Goal: Information Seeking & Learning: Learn about a topic

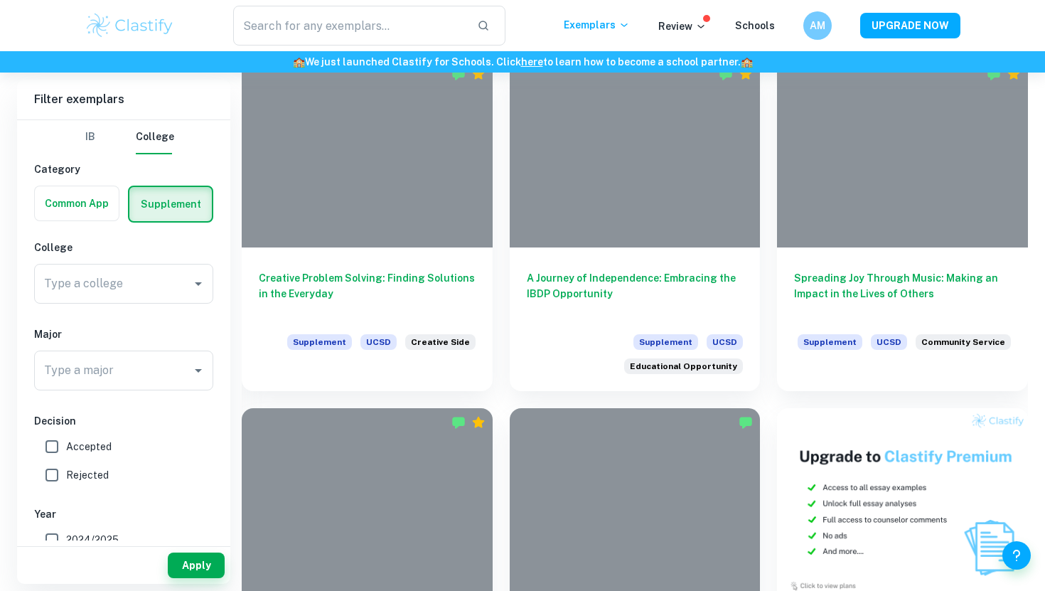
scroll to position [436, 0]
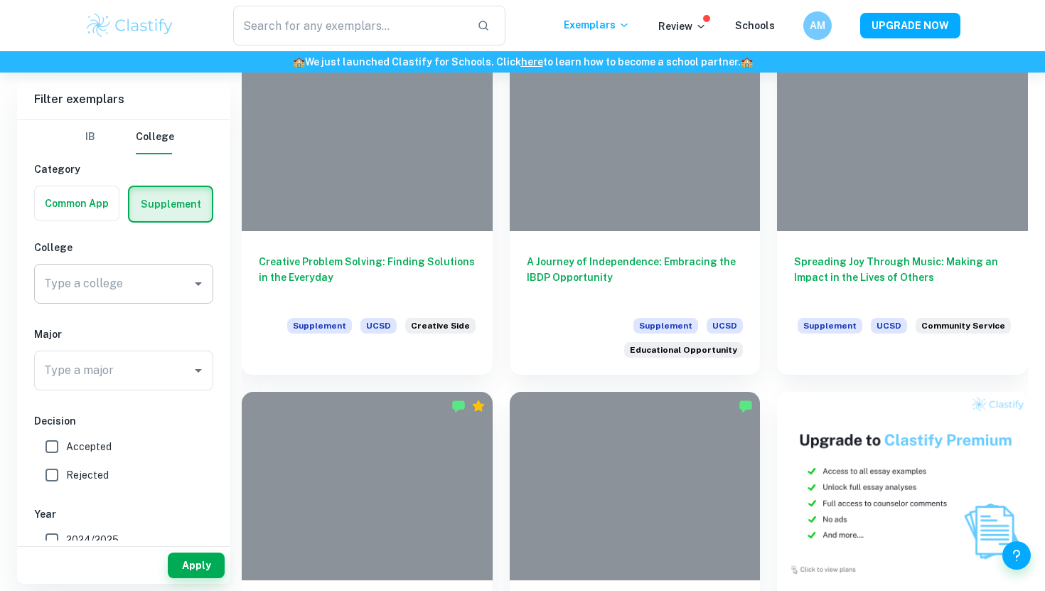
click at [159, 268] on div "Type a college" at bounding box center [123, 284] width 179 height 40
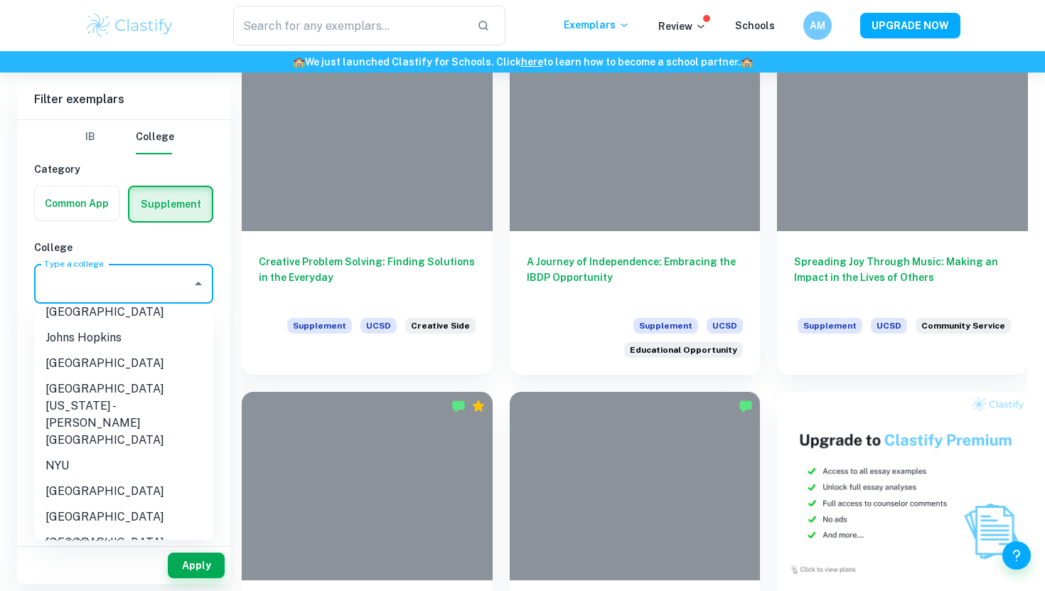
scroll to position [284, 0]
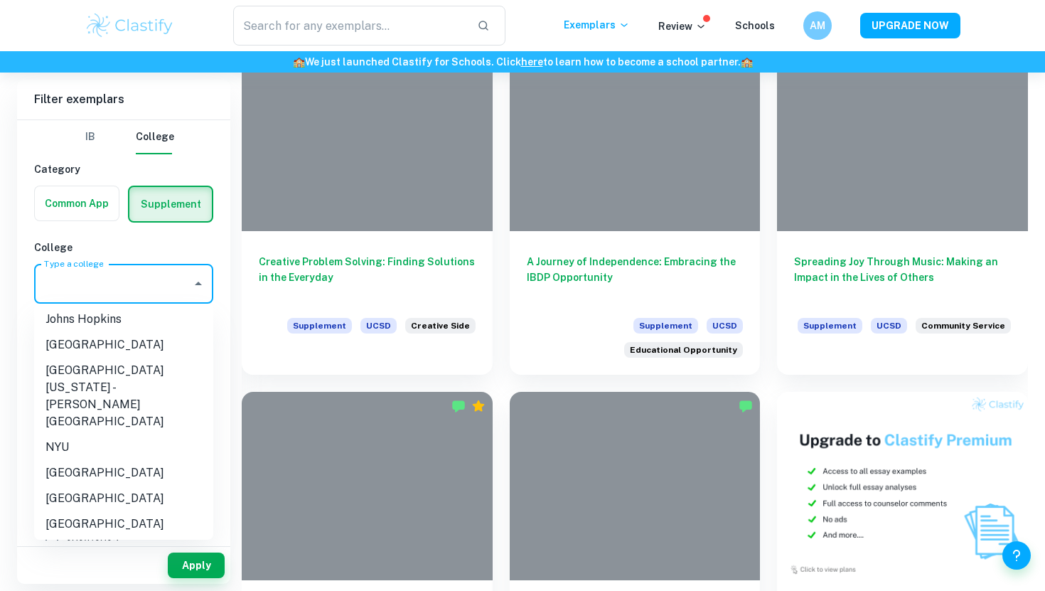
click at [156, 377] on li "[GEOGRAPHIC_DATA][US_STATE] - [PERSON_NAME][GEOGRAPHIC_DATA]" at bounding box center [123, 395] width 179 height 77
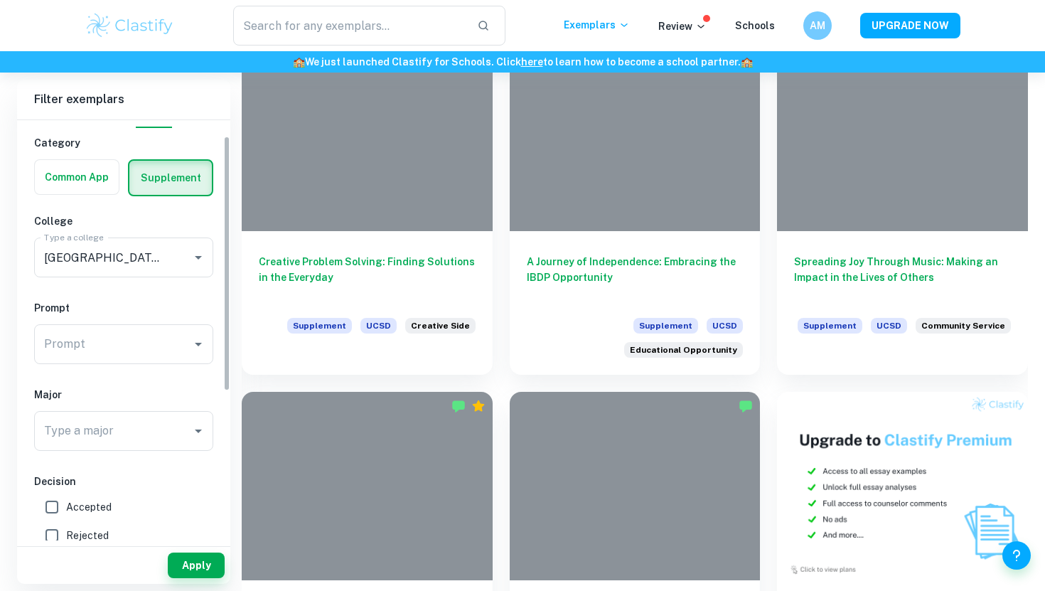
scroll to position [57, 0]
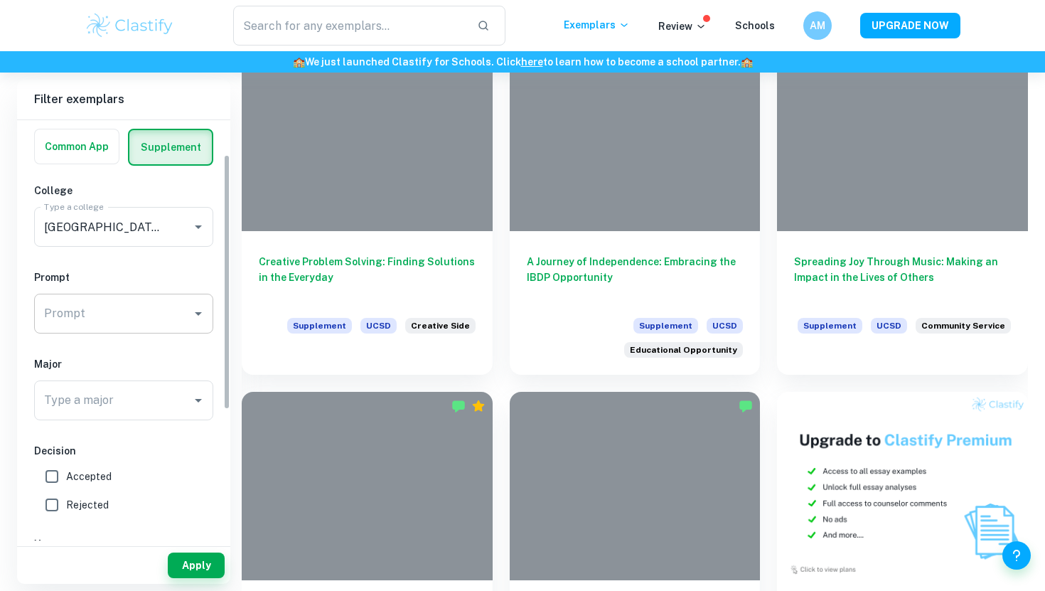
click at [186, 310] on div "Prompt" at bounding box center [123, 313] width 179 height 40
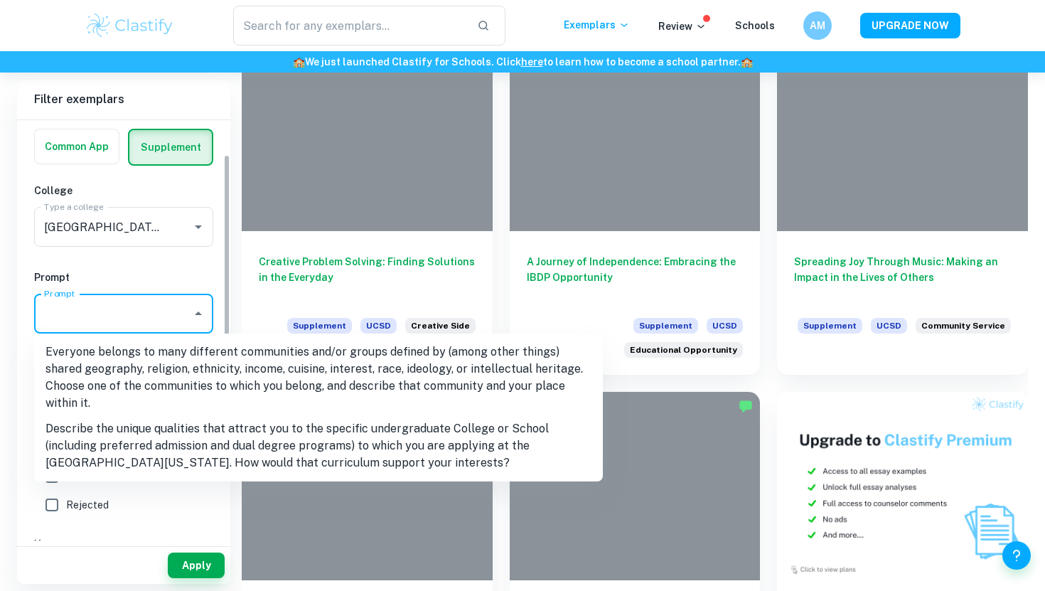
click at [156, 529] on div "IB College Category Common App Supplement College Type a college Type a college…" at bounding box center [123, 408] width 213 height 691
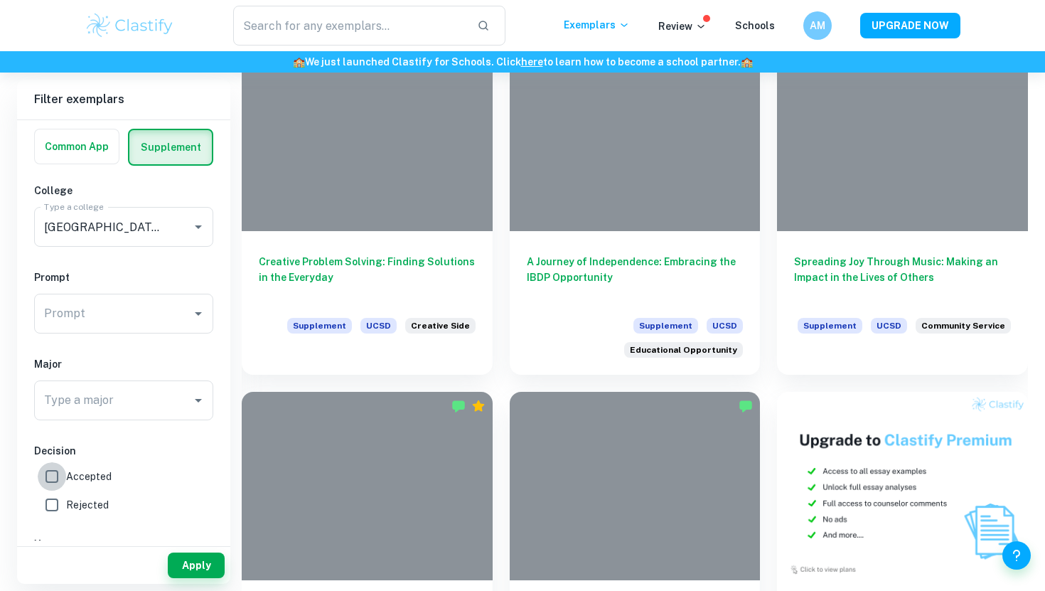
click at [59, 467] on input "Accepted" at bounding box center [52, 476] width 28 height 28
checkbox input "true"
click at [193, 566] on button "Apply" at bounding box center [196, 565] width 57 height 26
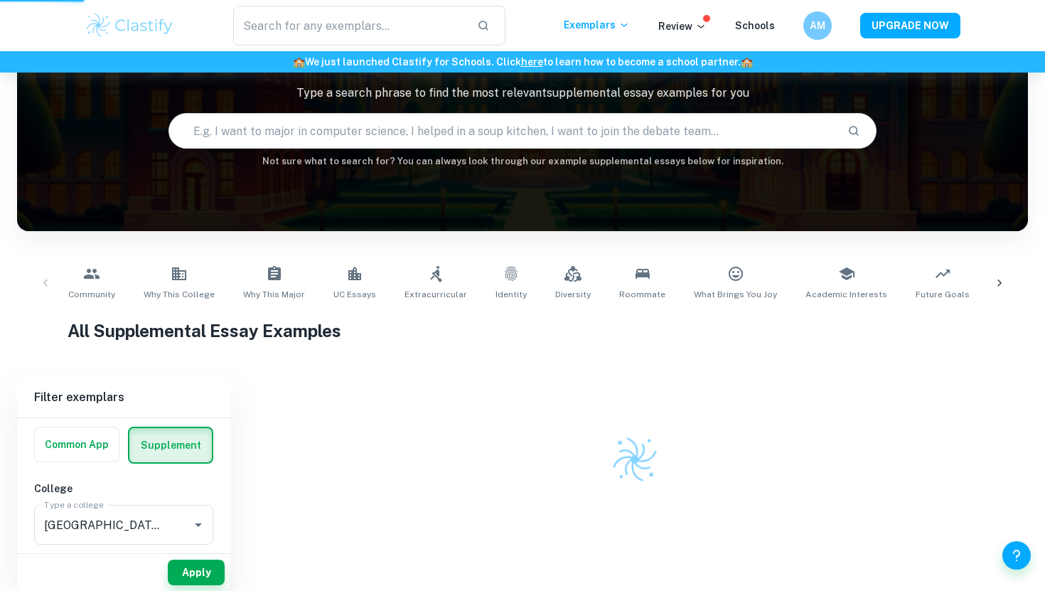
scroll to position [102, 0]
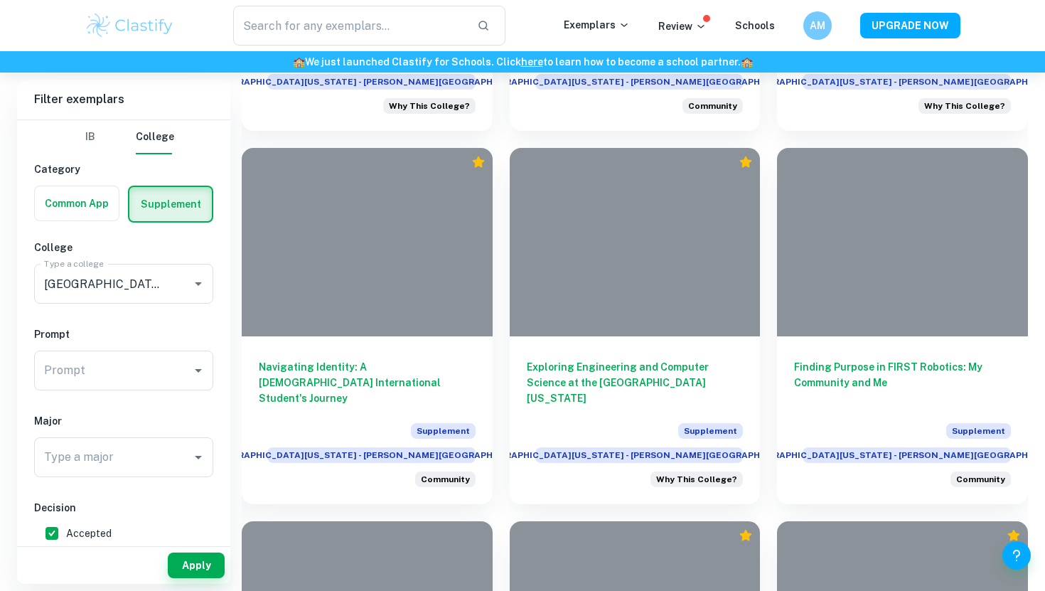
scroll to position [1401, 0]
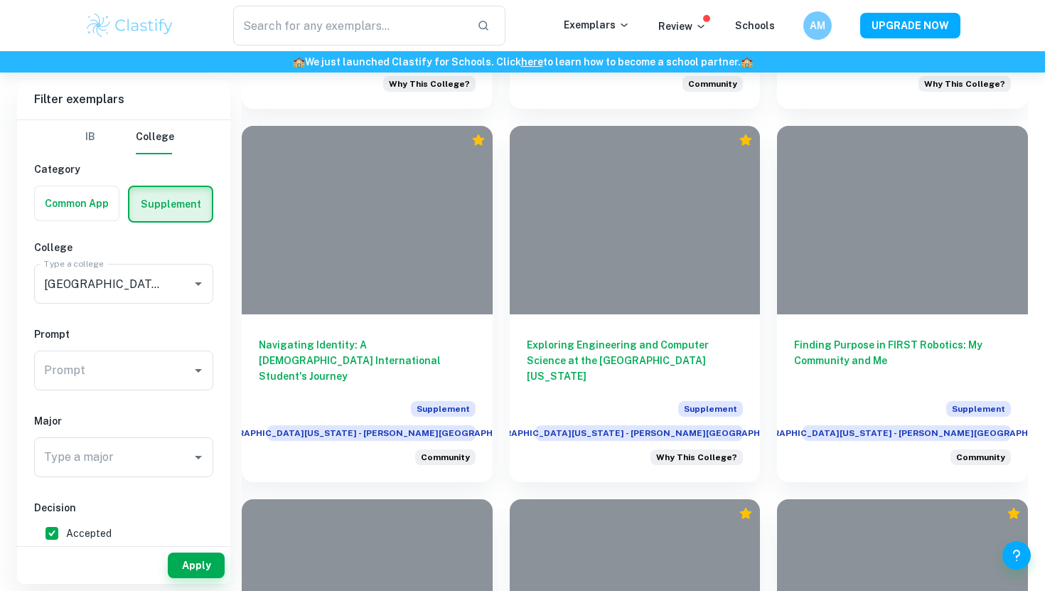
click at [100, 204] on label "button" at bounding box center [77, 203] width 84 height 34
click at [0, 0] on input "radio" at bounding box center [0, 0] width 0 height 0
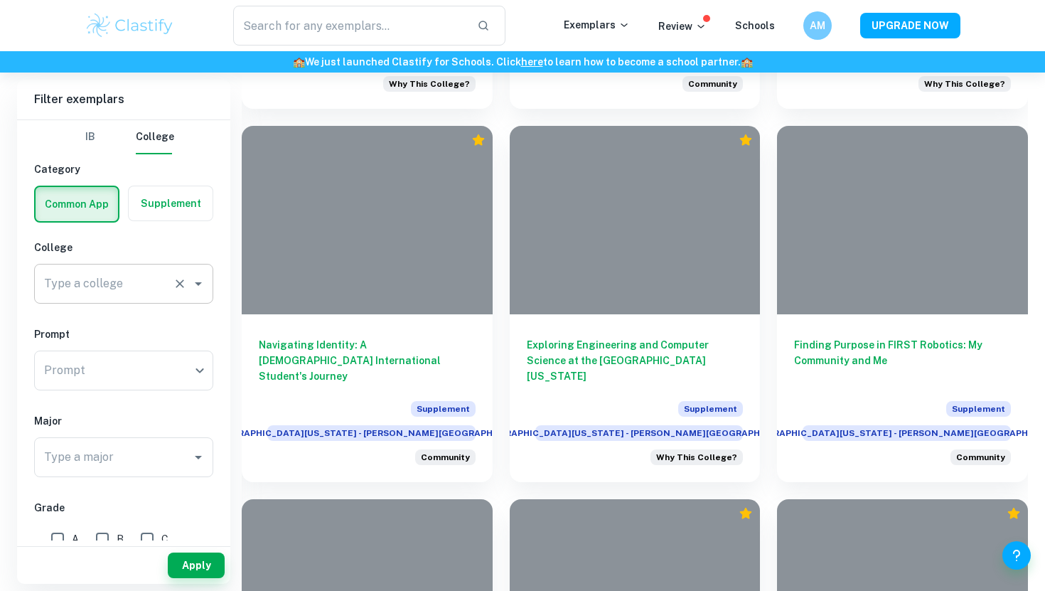
click at [181, 293] on button "Clear" at bounding box center [180, 284] width 20 height 20
click at [194, 285] on icon "Open" at bounding box center [198, 283] width 17 height 17
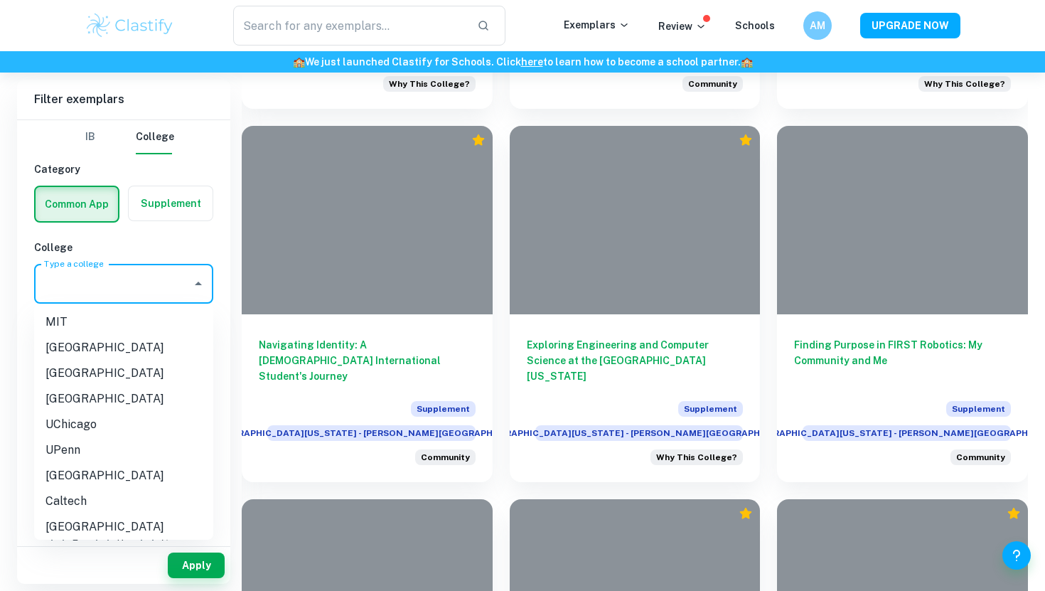
click at [194, 285] on icon "Close" at bounding box center [198, 283] width 17 height 17
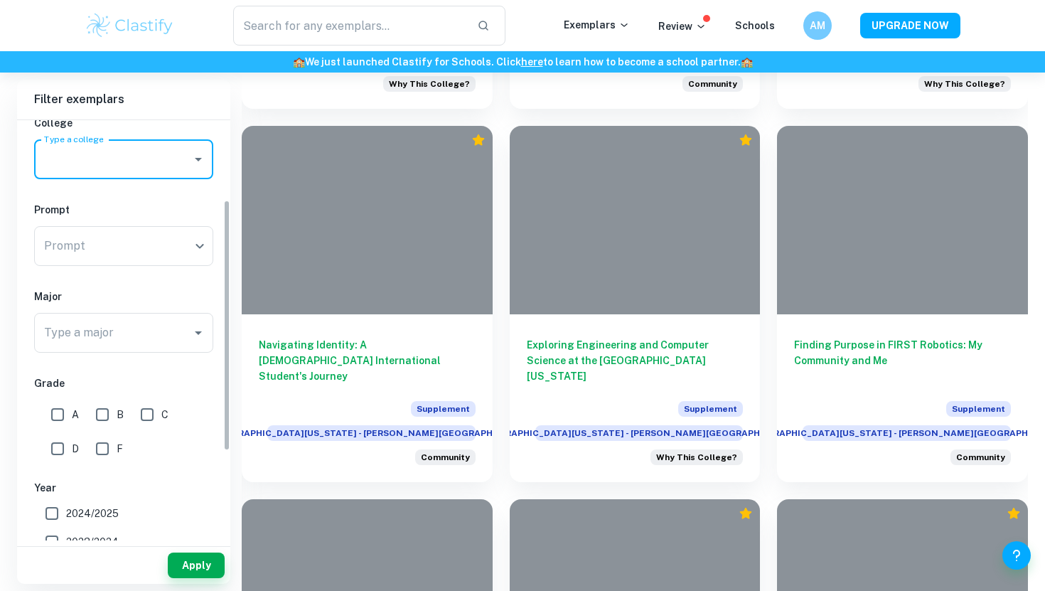
scroll to position [133, 0]
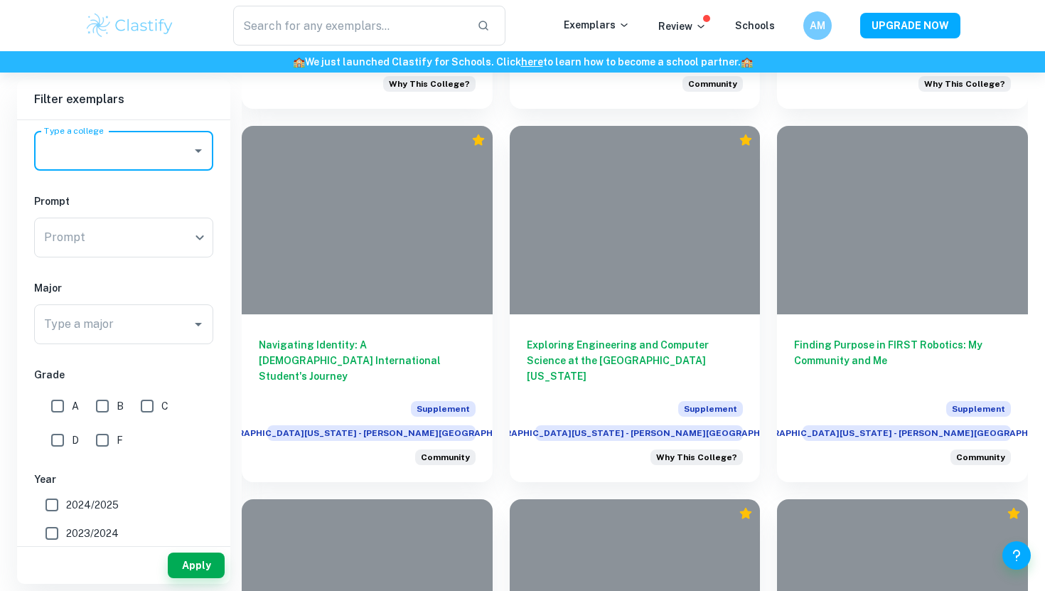
click at [50, 410] on input "A" at bounding box center [57, 406] width 28 height 28
checkbox input "true"
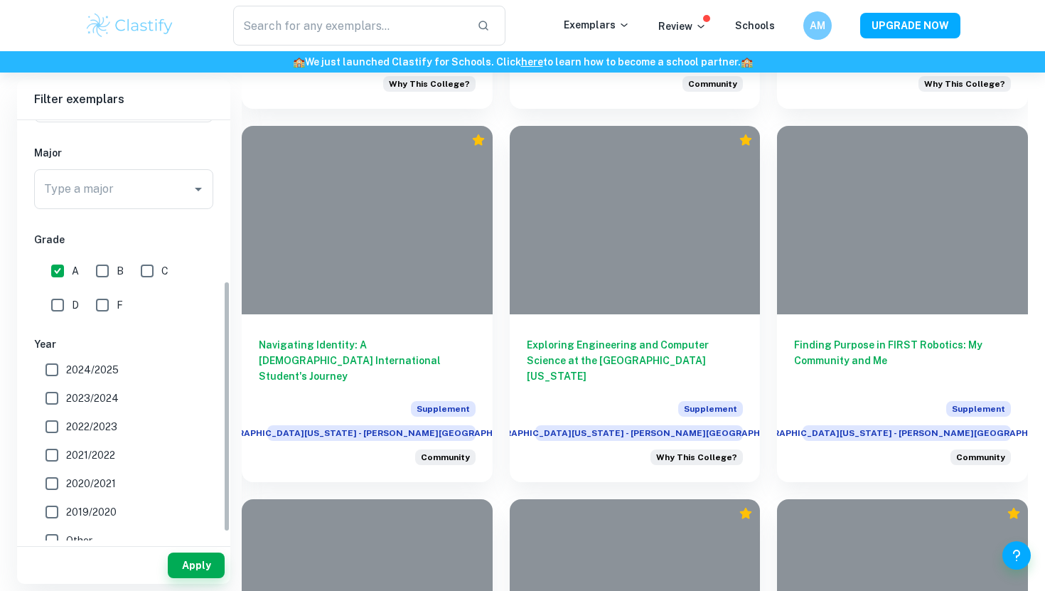
scroll to position [272, 0]
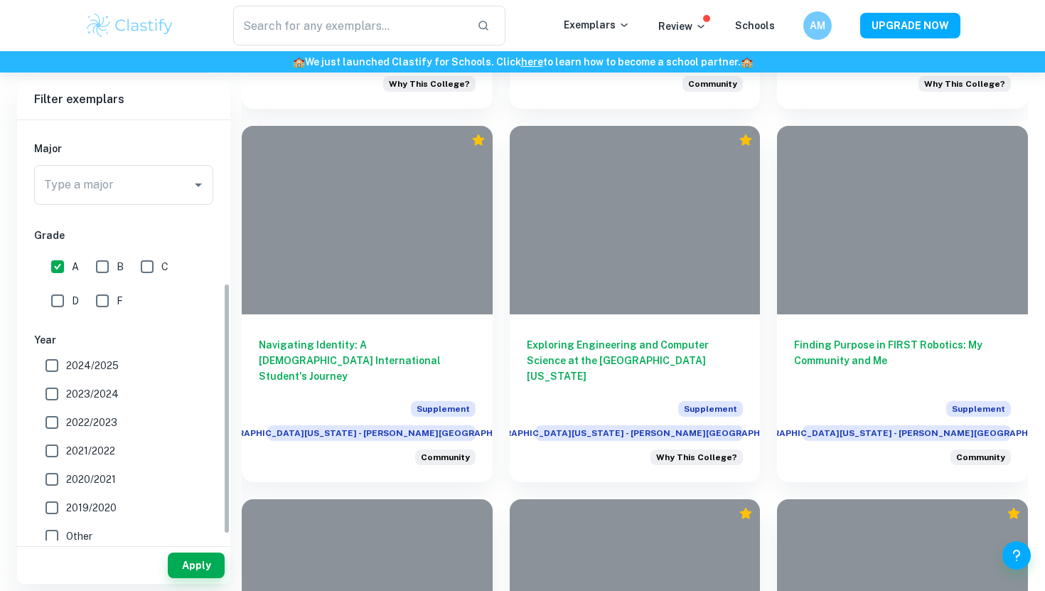
click at [53, 377] on input "2024/2025" at bounding box center [52, 365] width 28 height 28
checkbox input "true"
click at [55, 405] on input "2023/2024" at bounding box center [52, 393] width 28 height 28
checkbox input "true"
click at [55, 435] on input "2022/2023" at bounding box center [52, 422] width 28 height 28
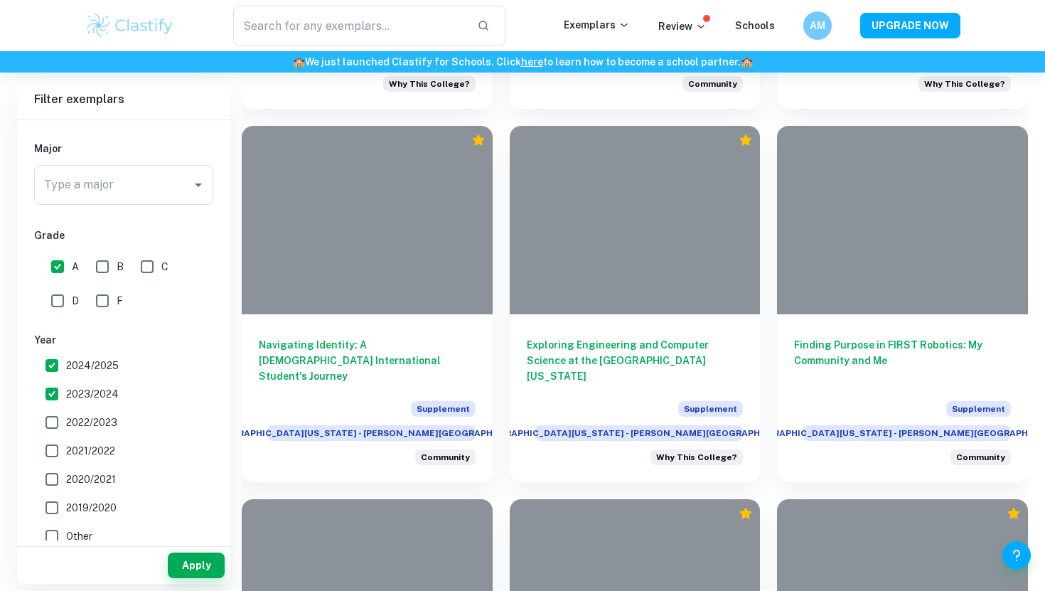
checkbox input "true"
click at [183, 564] on button "Apply" at bounding box center [196, 565] width 57 height 26
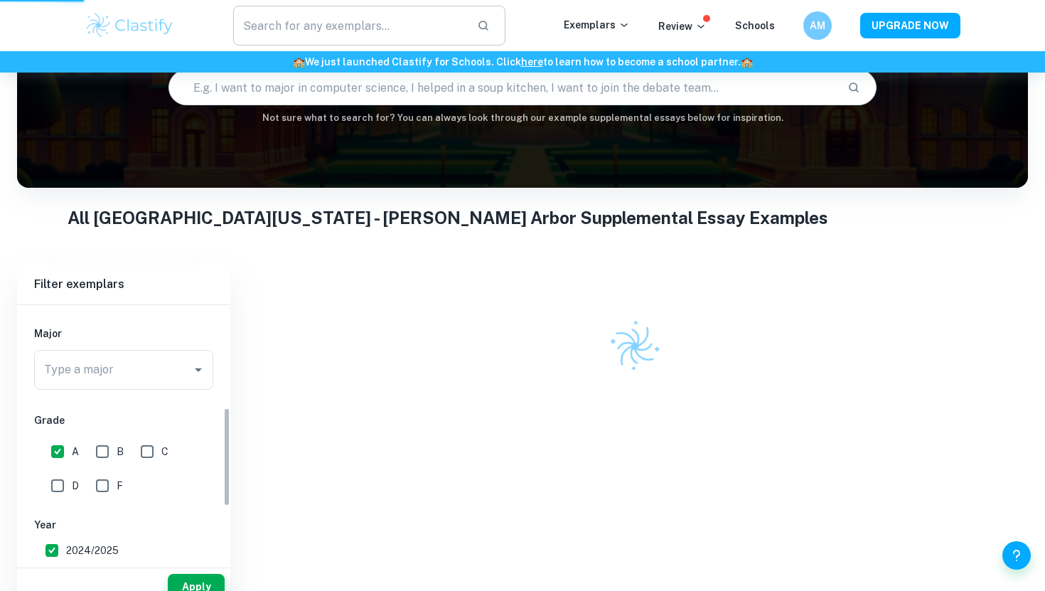
scroll to position [95, 0]
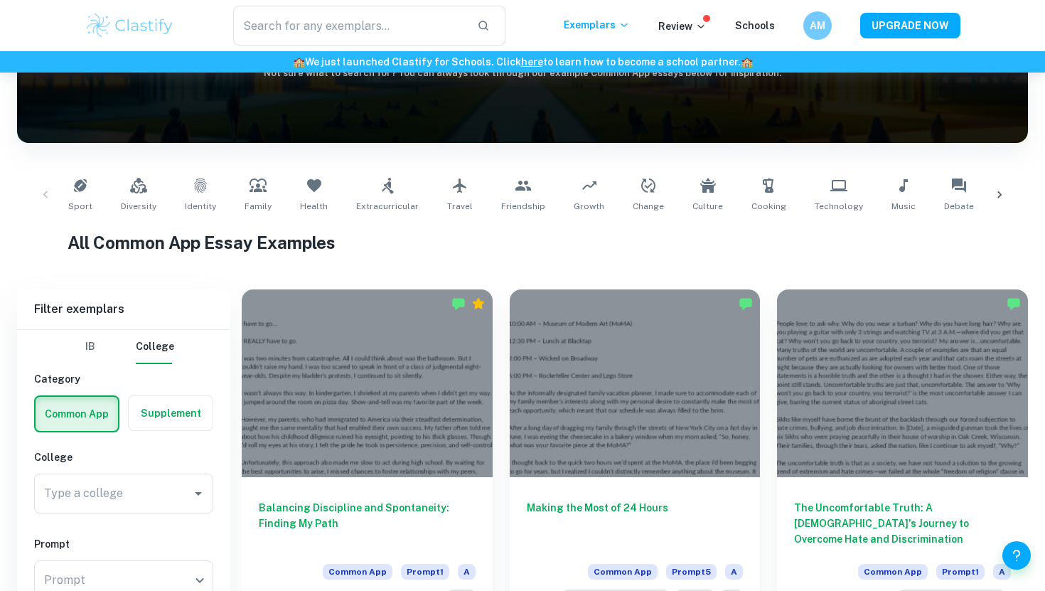
scroll to position [288, 0]
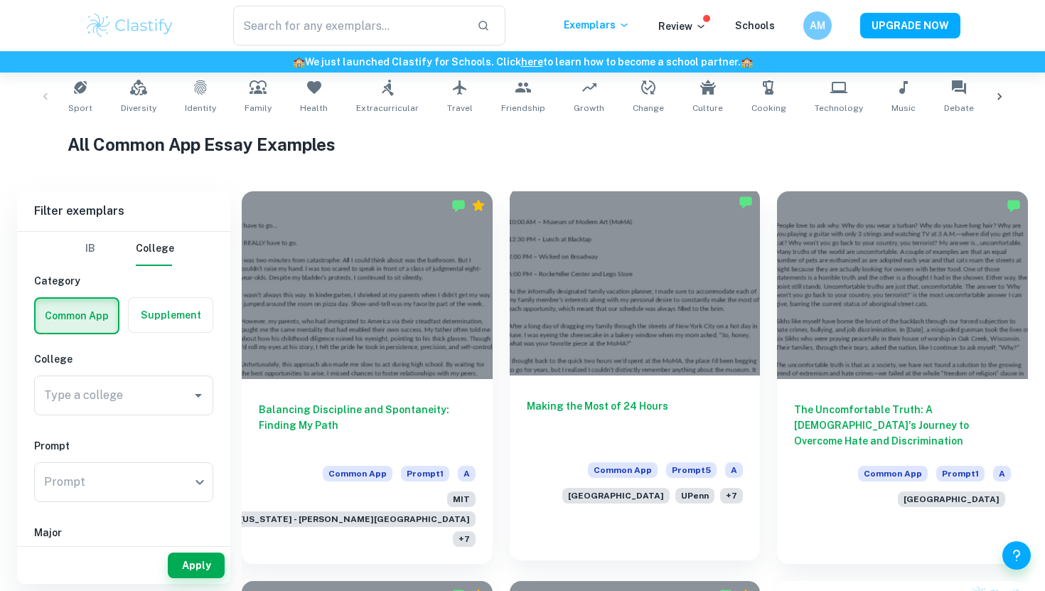
click at [610, 262] on div at bounding box center [635, 282] width 251 height 188
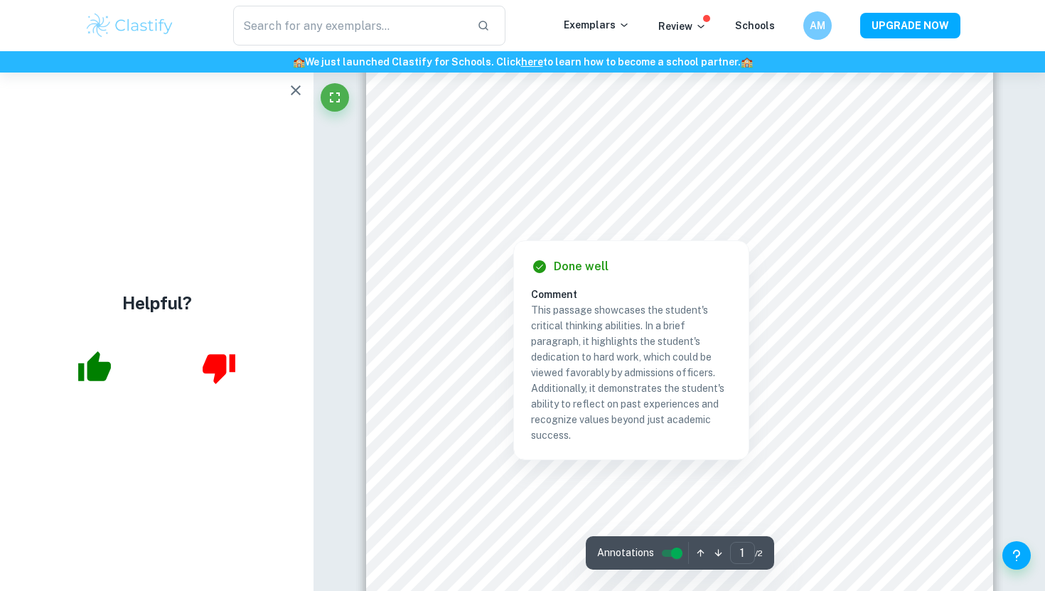
scroll to position [351, 0]
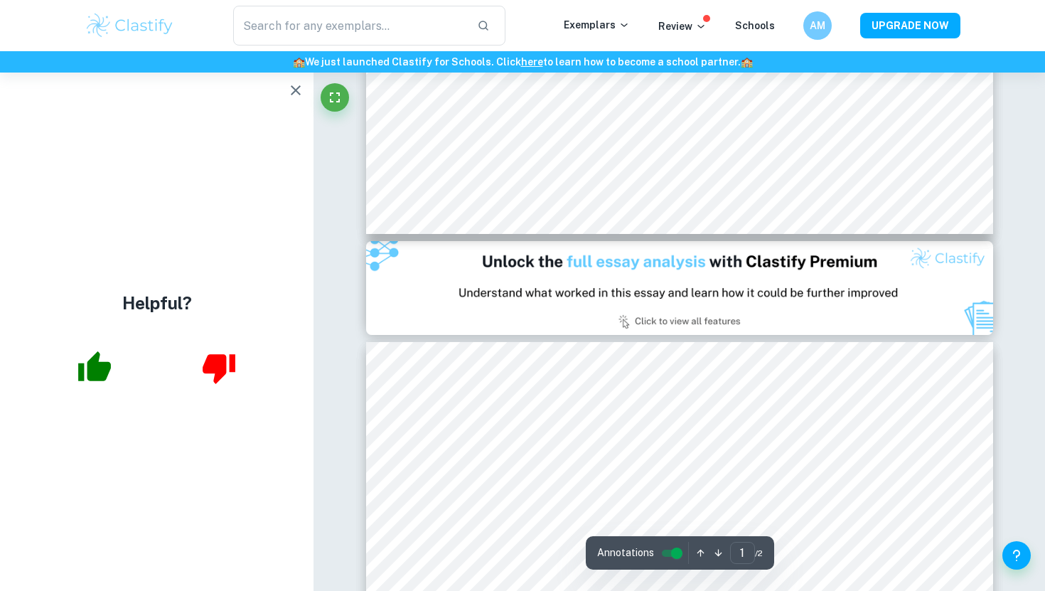
type input "2"
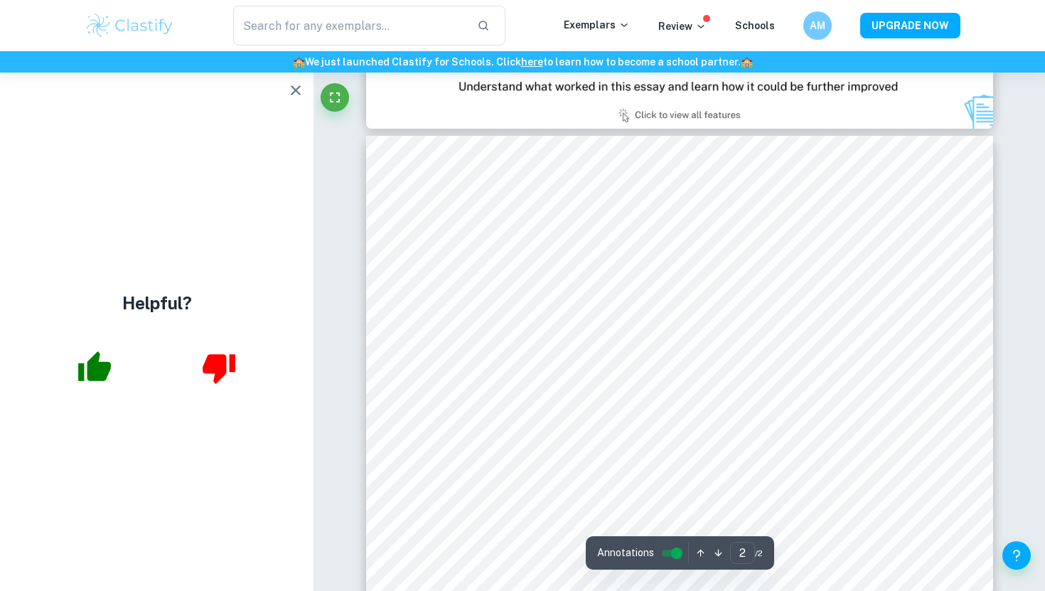
scroll to position [964, 0]
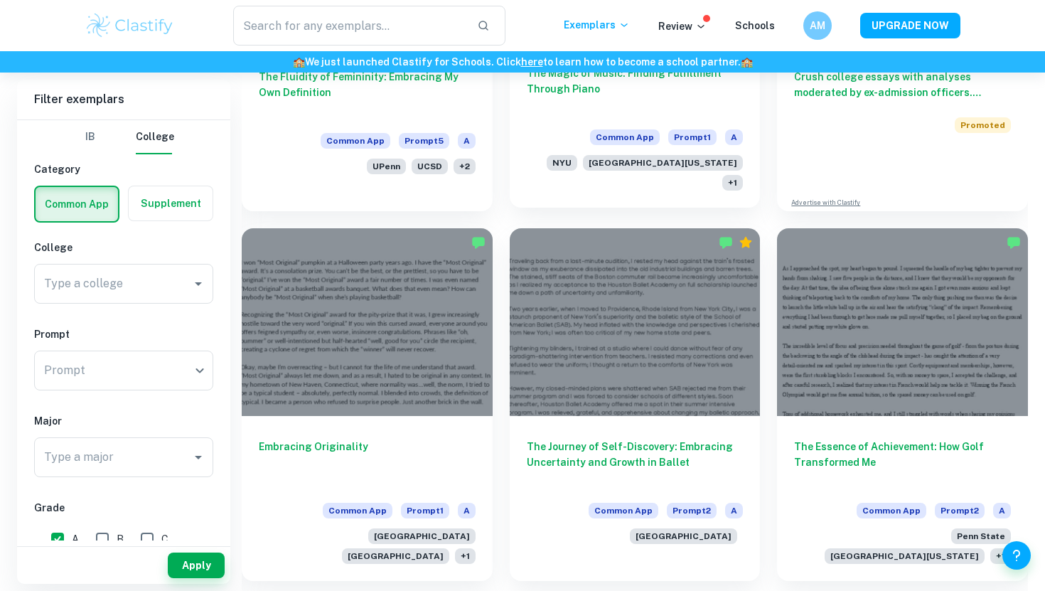
scroll to position [1056, 0]
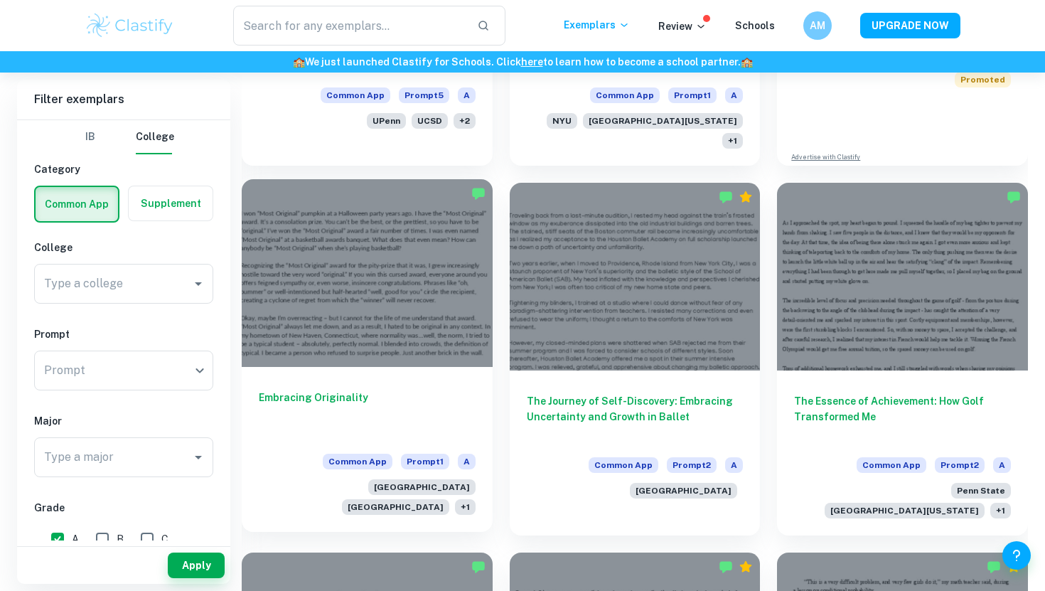
click at [455, 389] on h6 "Embracing Originality" at bounding box center [367, 412] width 217 height 47
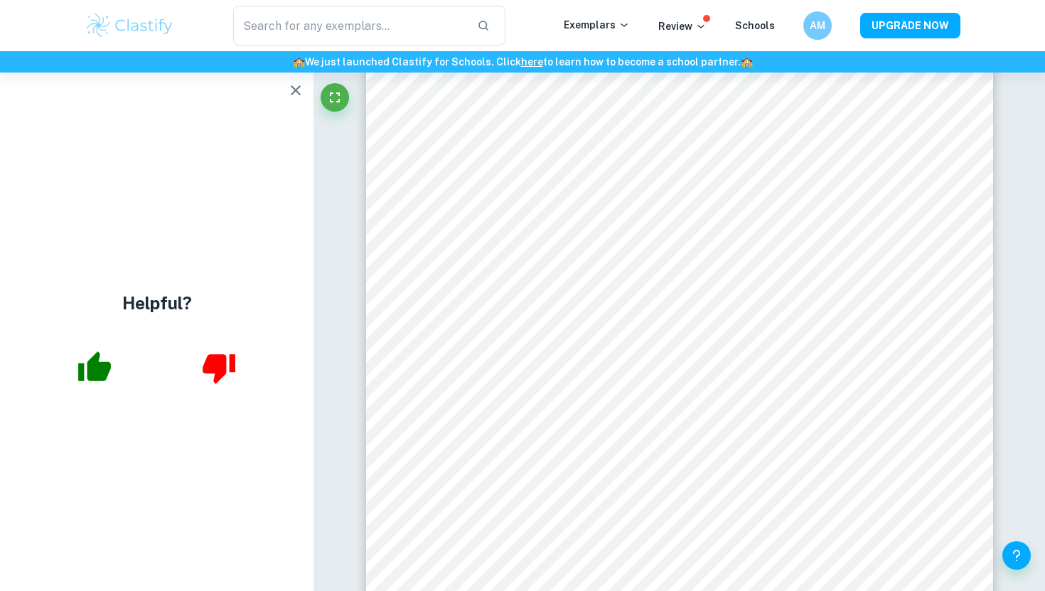
scroll to position [362, 0]
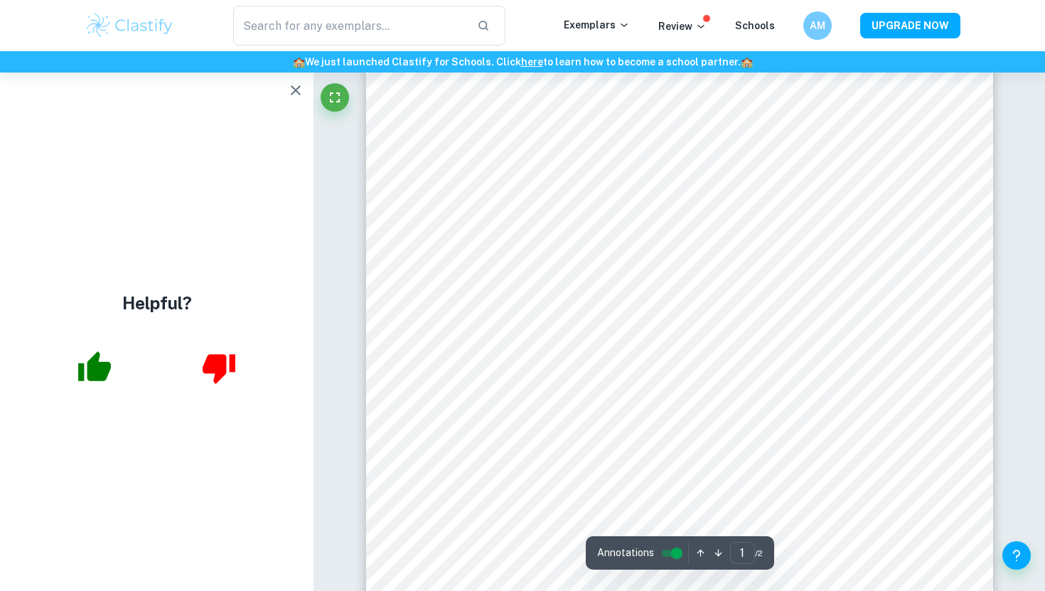
click at [296, 95] on icon "button" at bounding box center [295, 90] width 17 height 17
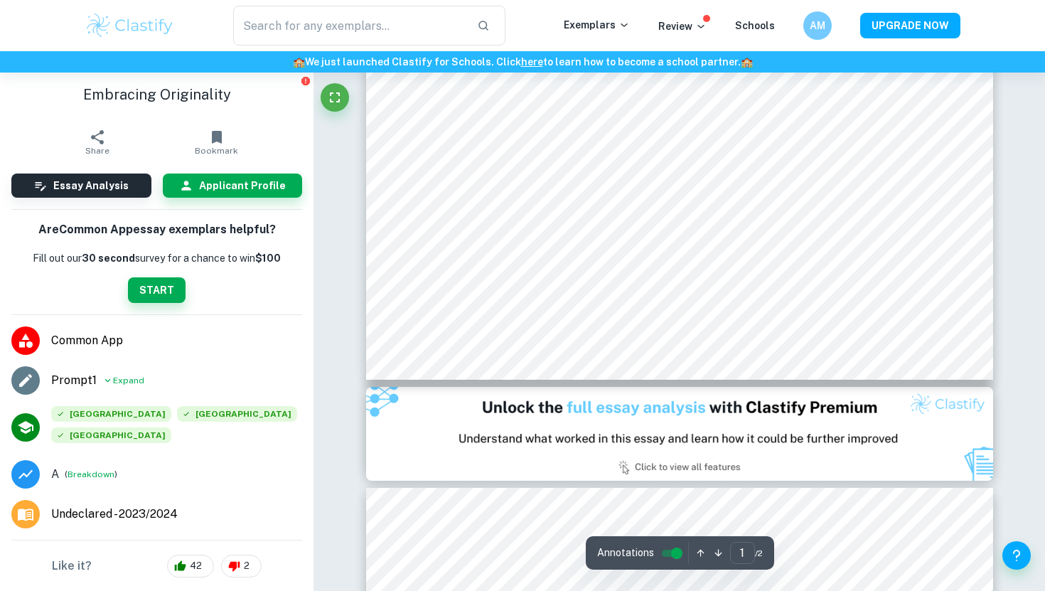
scroll to position [597, 0]
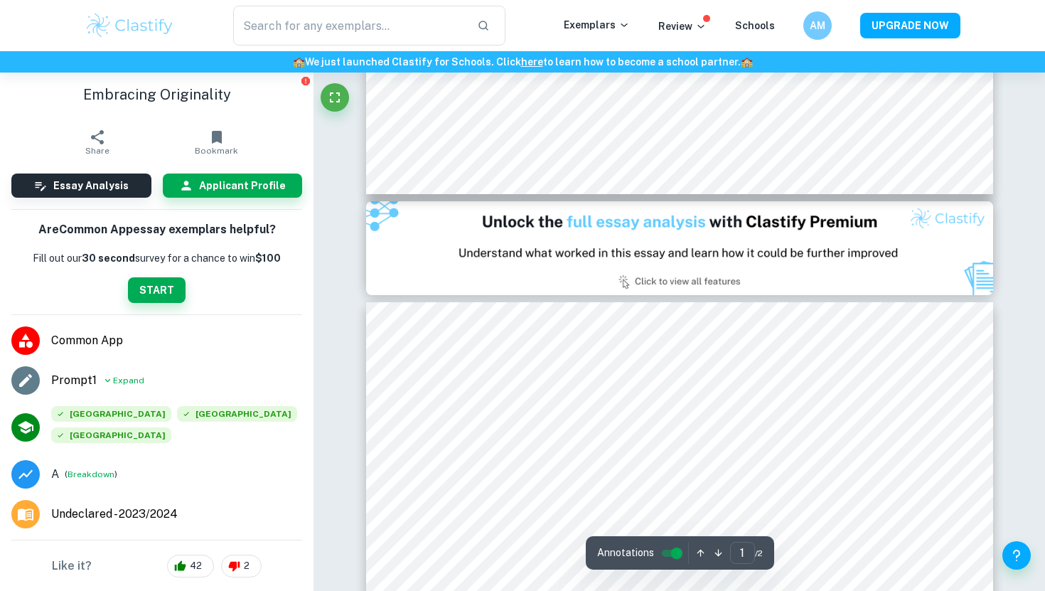
type input "2"
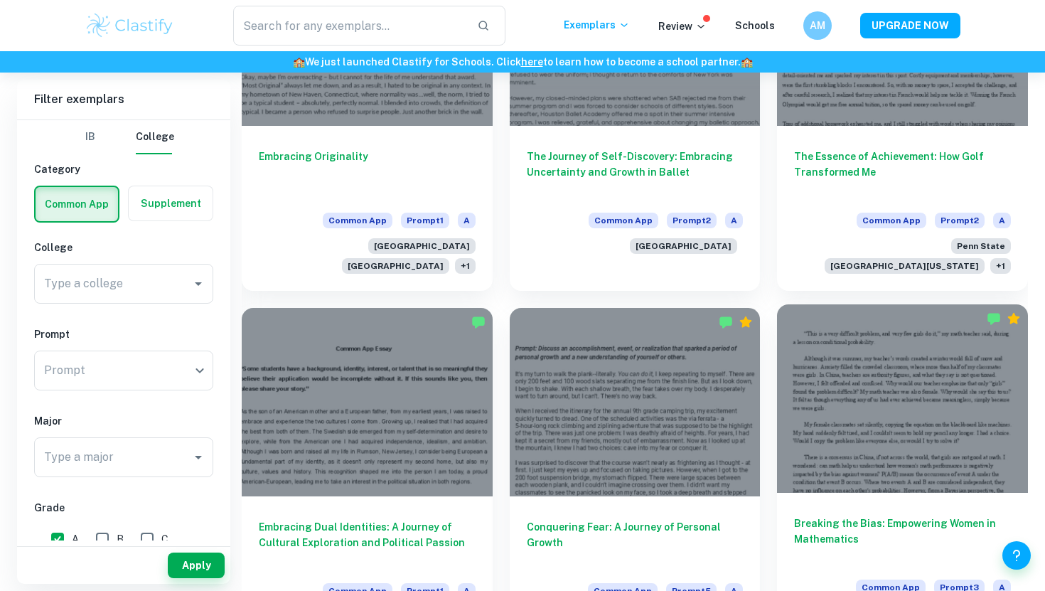
scroll to position [1254, 0]
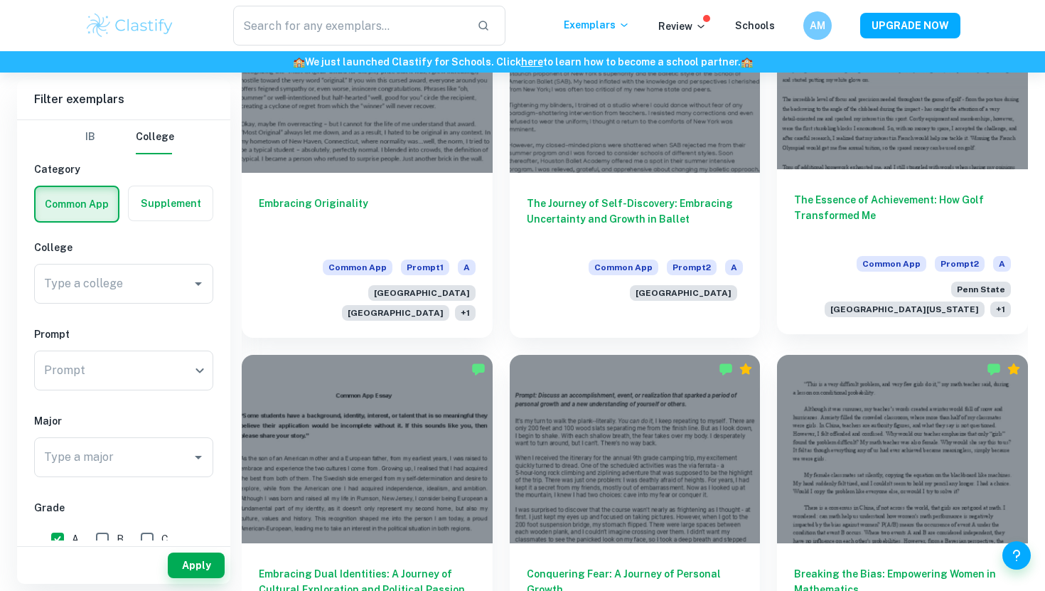
click at [848, 169] on div "The Essence of Achievement: How Golf Transformed Me Common App Prompt 2 A [GEOG…" at bounding box center [902, 251] width 251 height 165
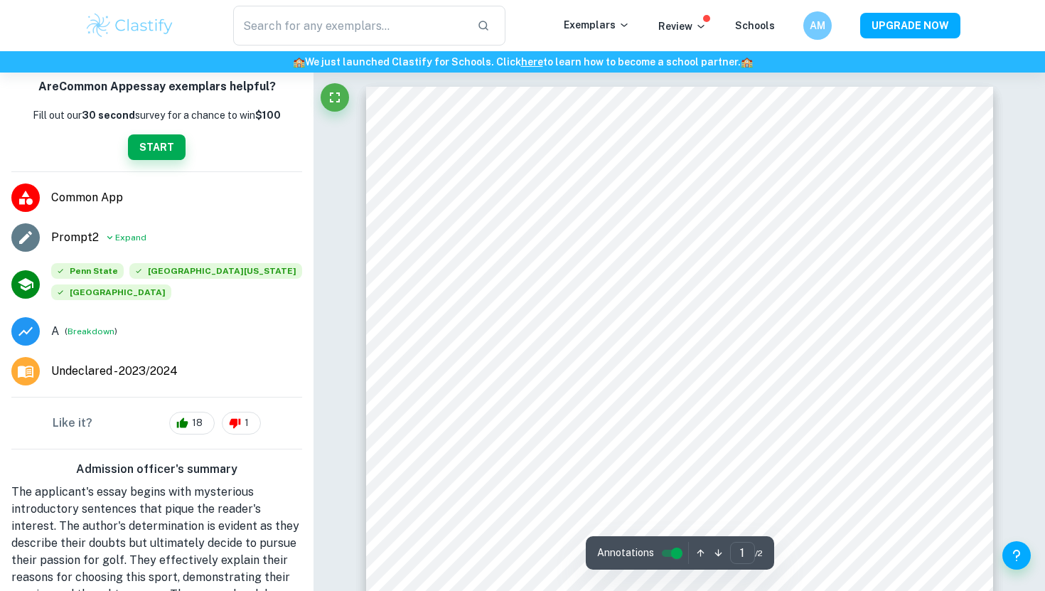
scroll to position [157, 0]
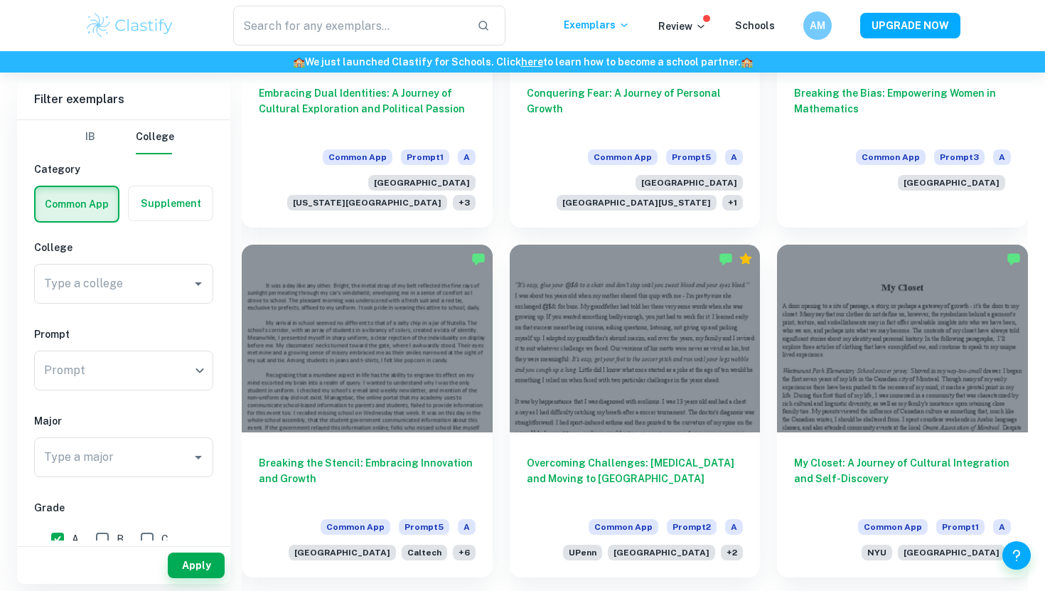
scroll to position [1777, 0]
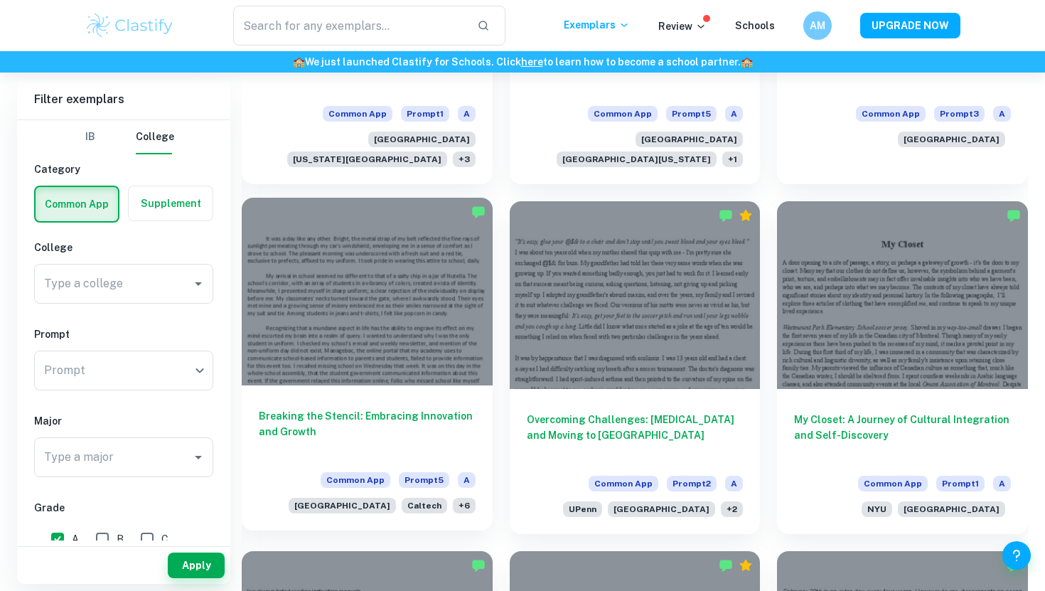
click at [411, 289] on div at bounding box center [367, 292] width 251 height 188
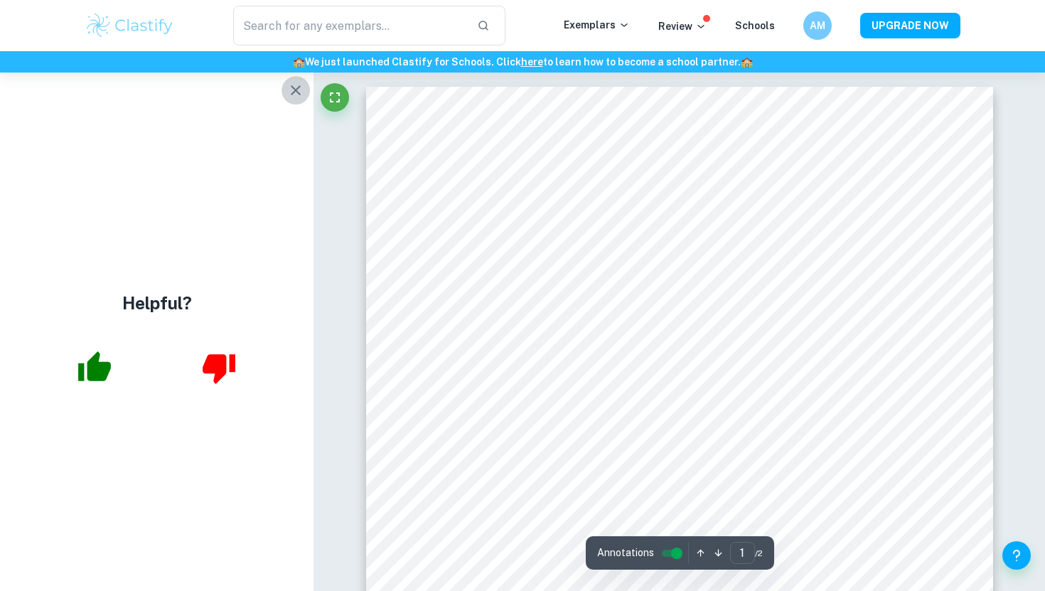
click at [290, 91] on icon "button" at bounding box center [295, 90] width 17 height 17
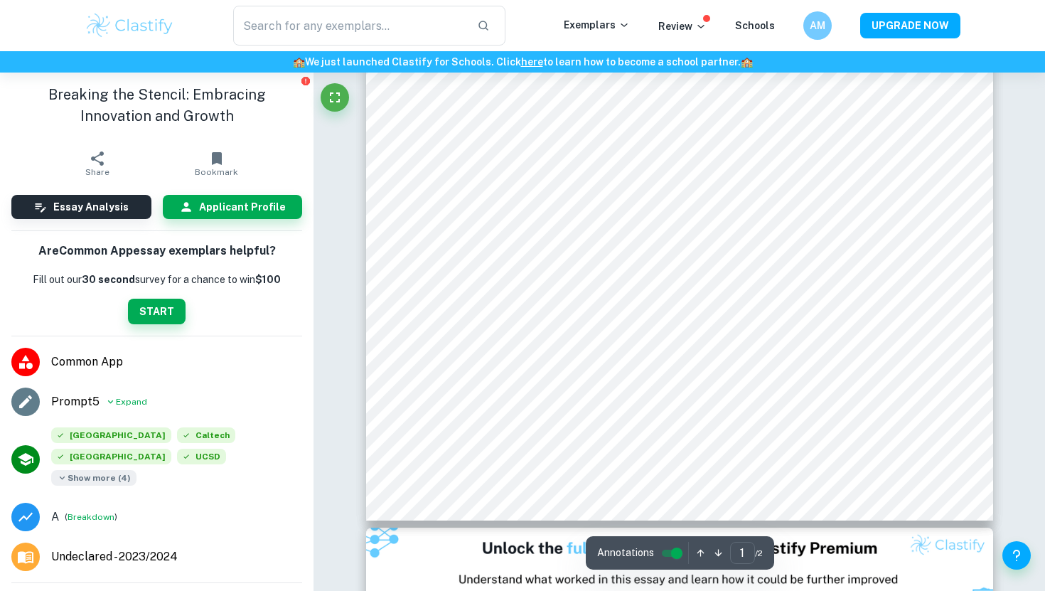
scroll to position [378, 0]
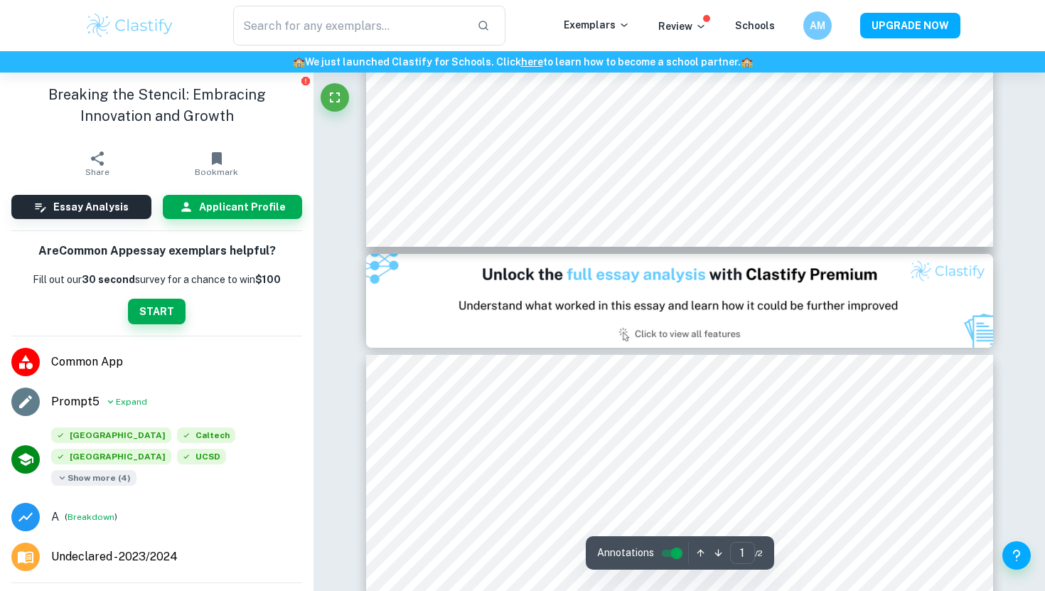
type input "2"
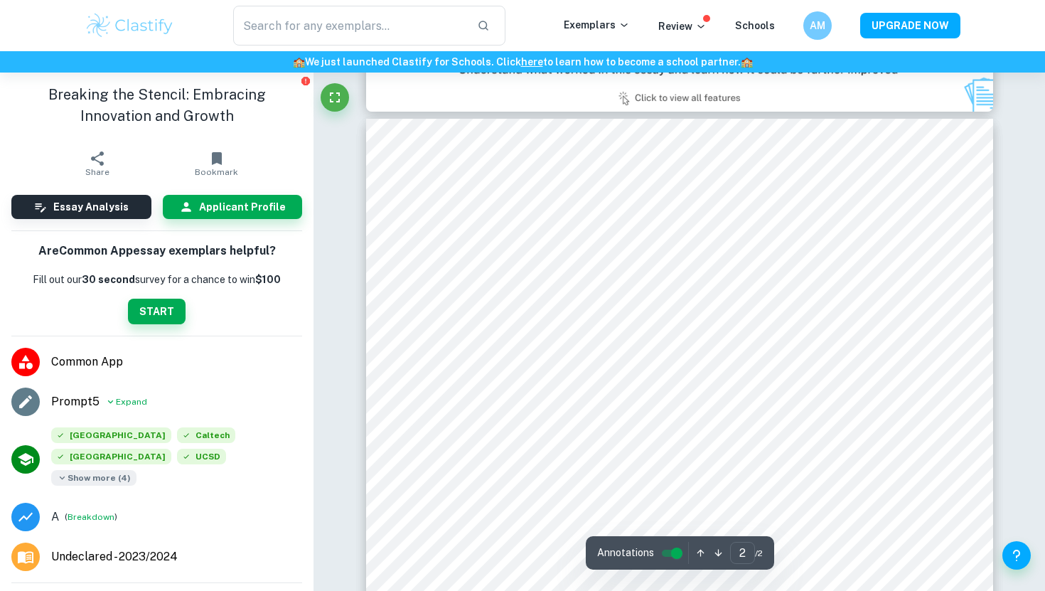
scroll to position [897, 0]
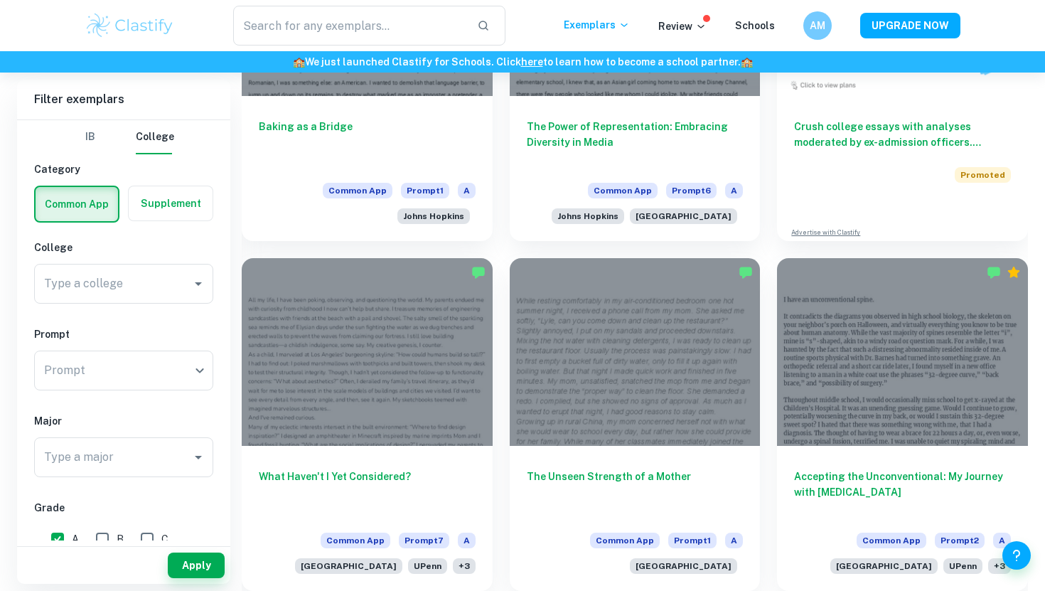
scroll to position [4605, 0]
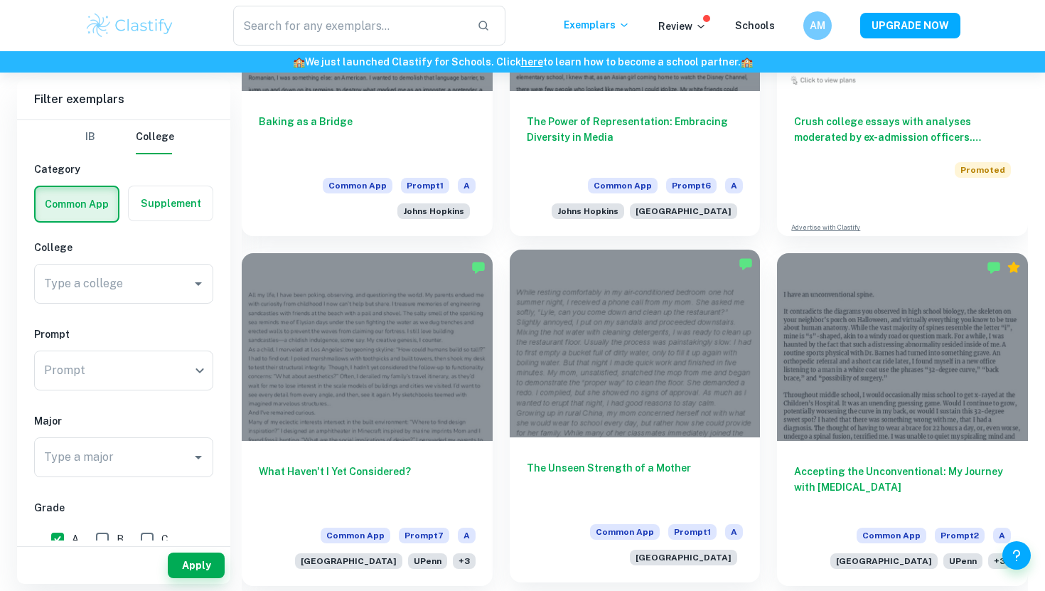
click at [684, 306] on div at bounding box center [635, 343] width 251 height 188
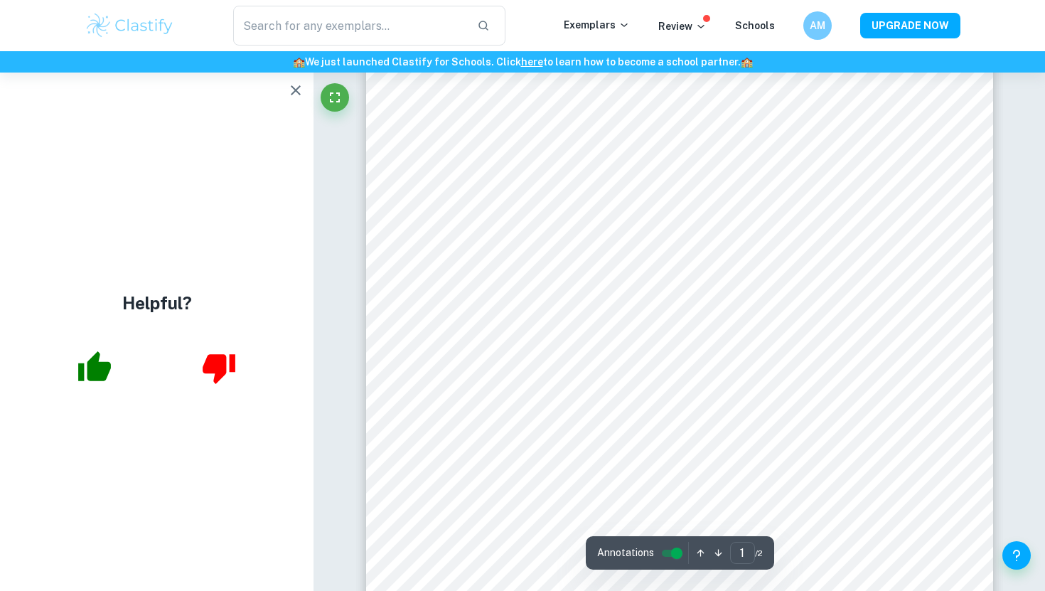
scroll to position [171, 0]
